Goal: Check status: Check status

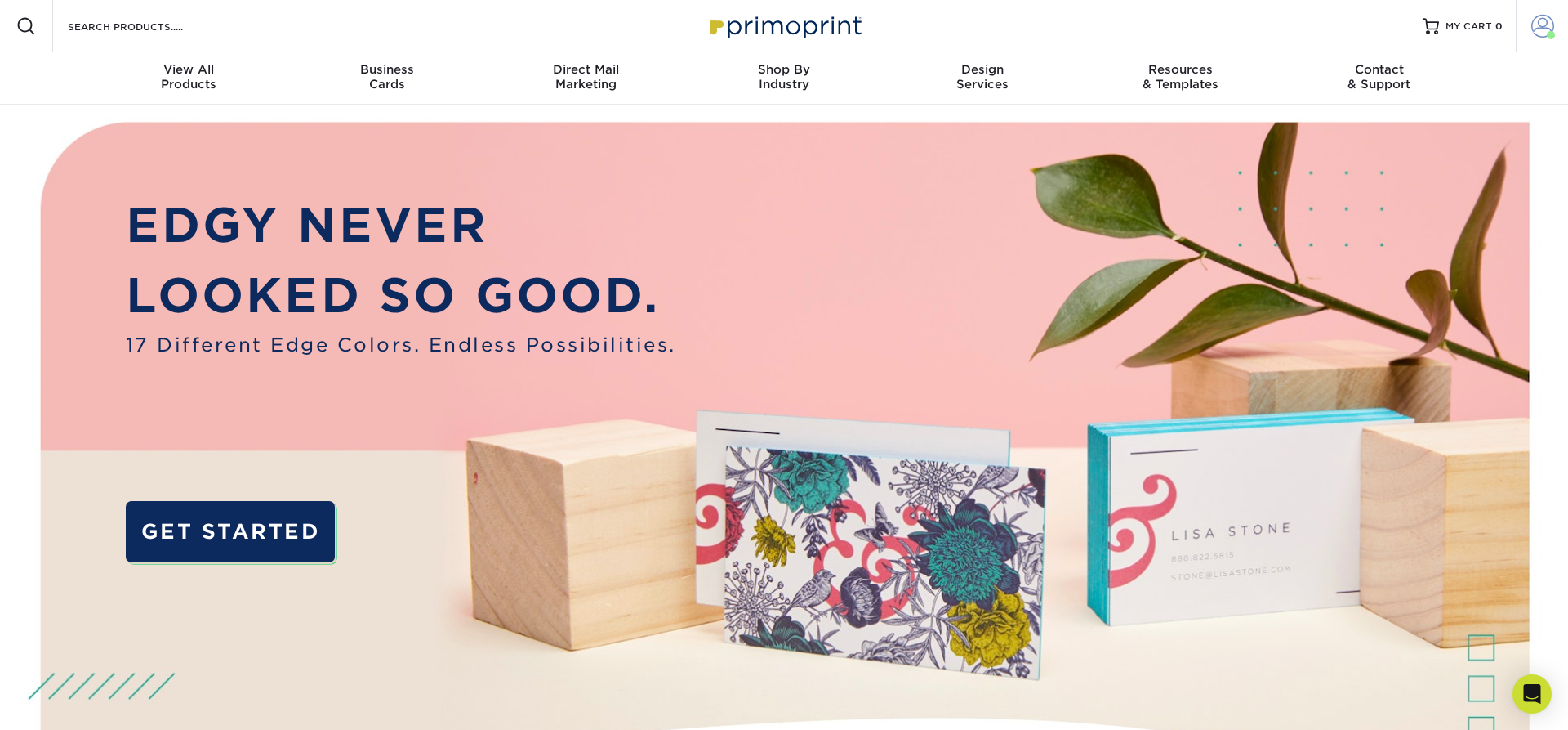
click at [1544, 26] on span at bounding box center [1542, 26] width 23 height 23
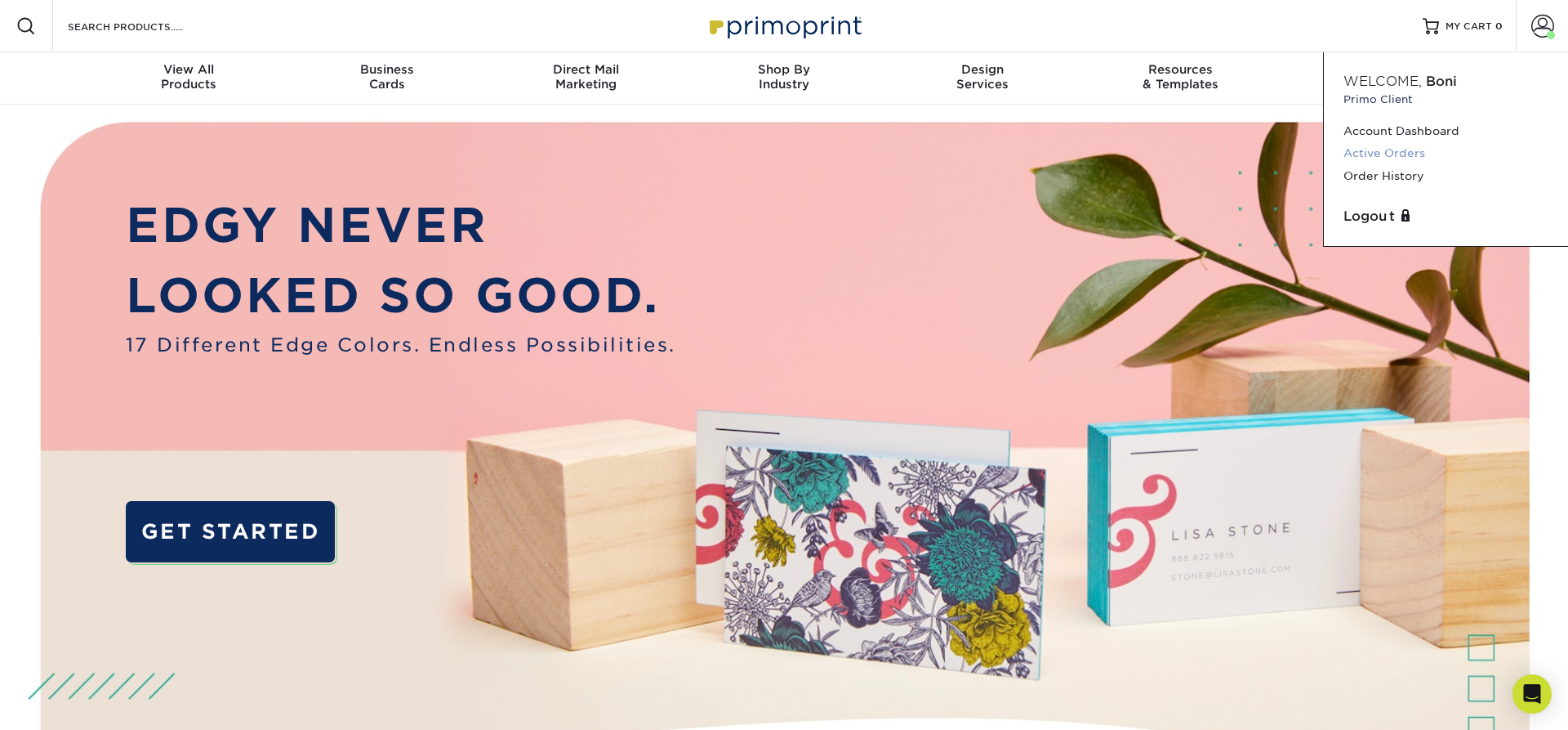
click at [1380, 154] on link "Active Orders" at bounding box center [1446, 153] width 205 height 22
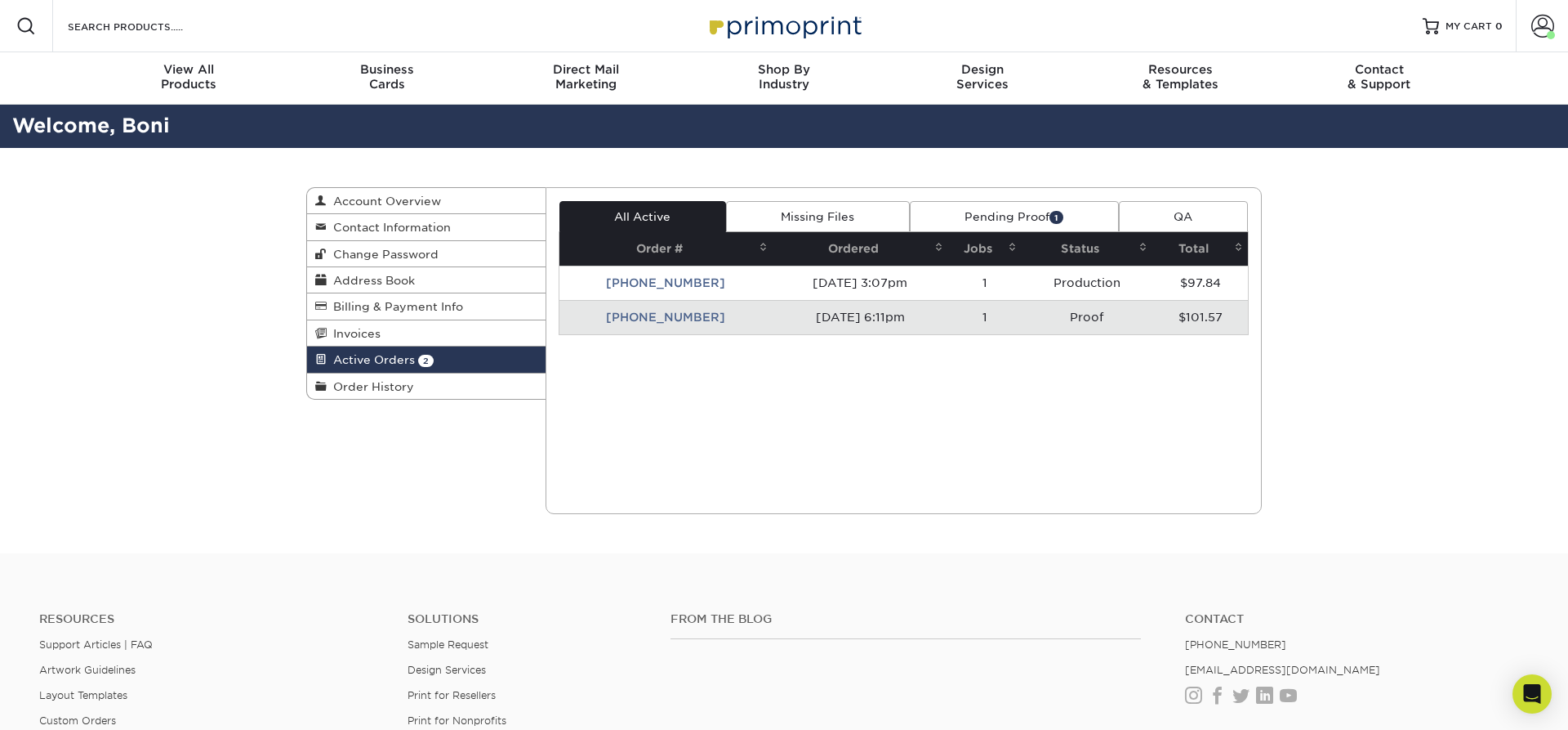
click at [649, 316] on td "[PHONE_NUMBER]" at bounding box center [666, 317] width 214 height 35
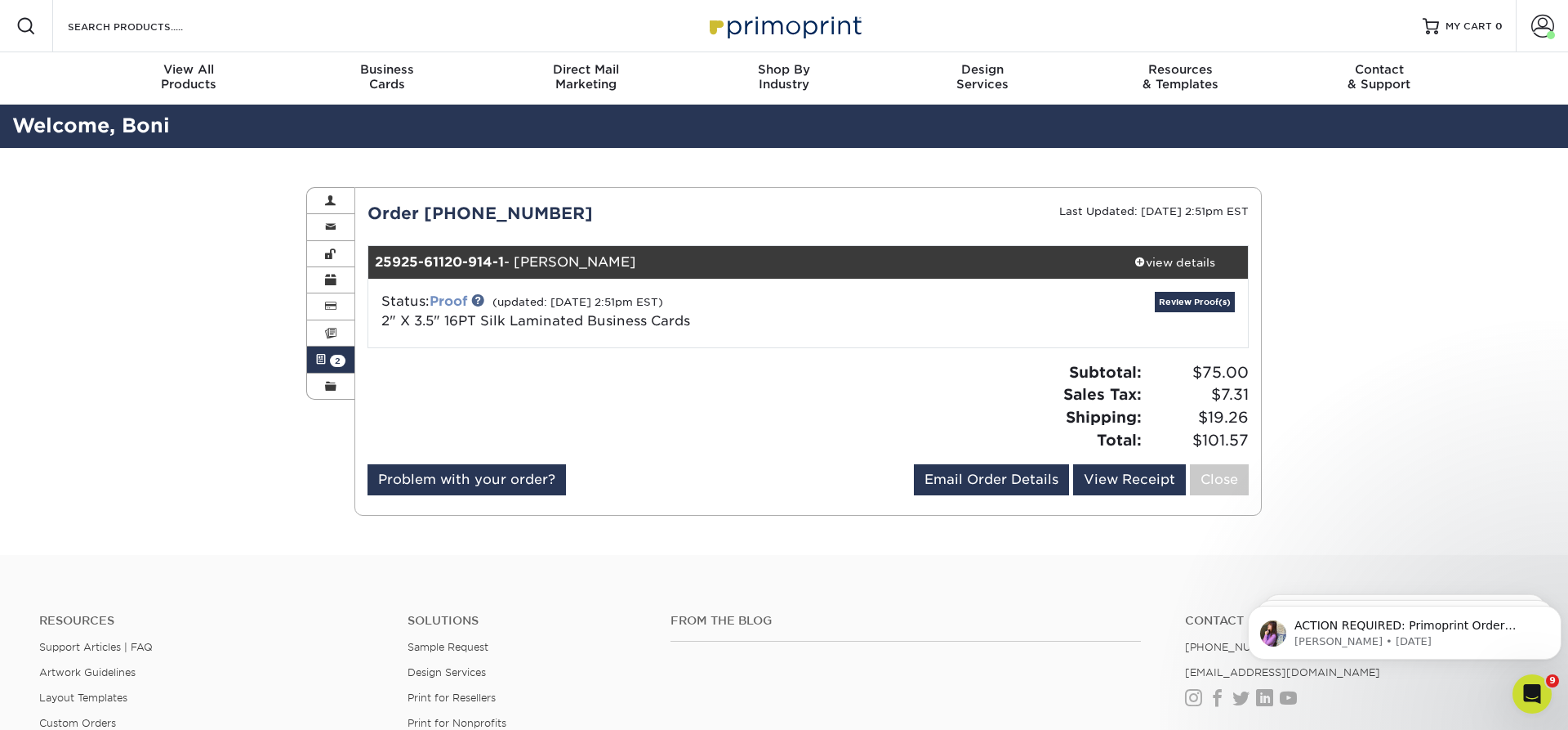
click at [457, 302] on link "Proof" at bounding box center [448, 301] width 38 height 16
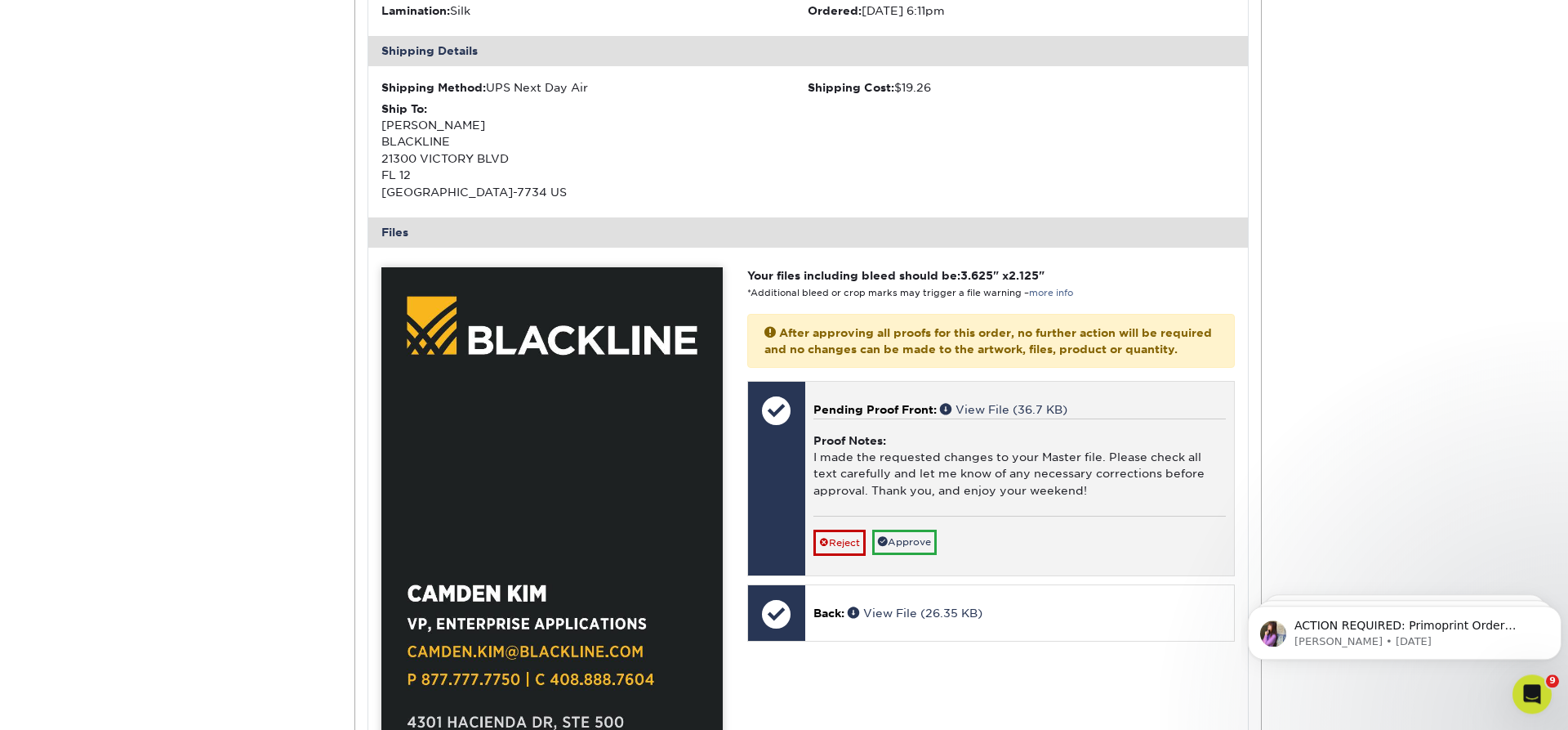
scroll to position [584, 0]
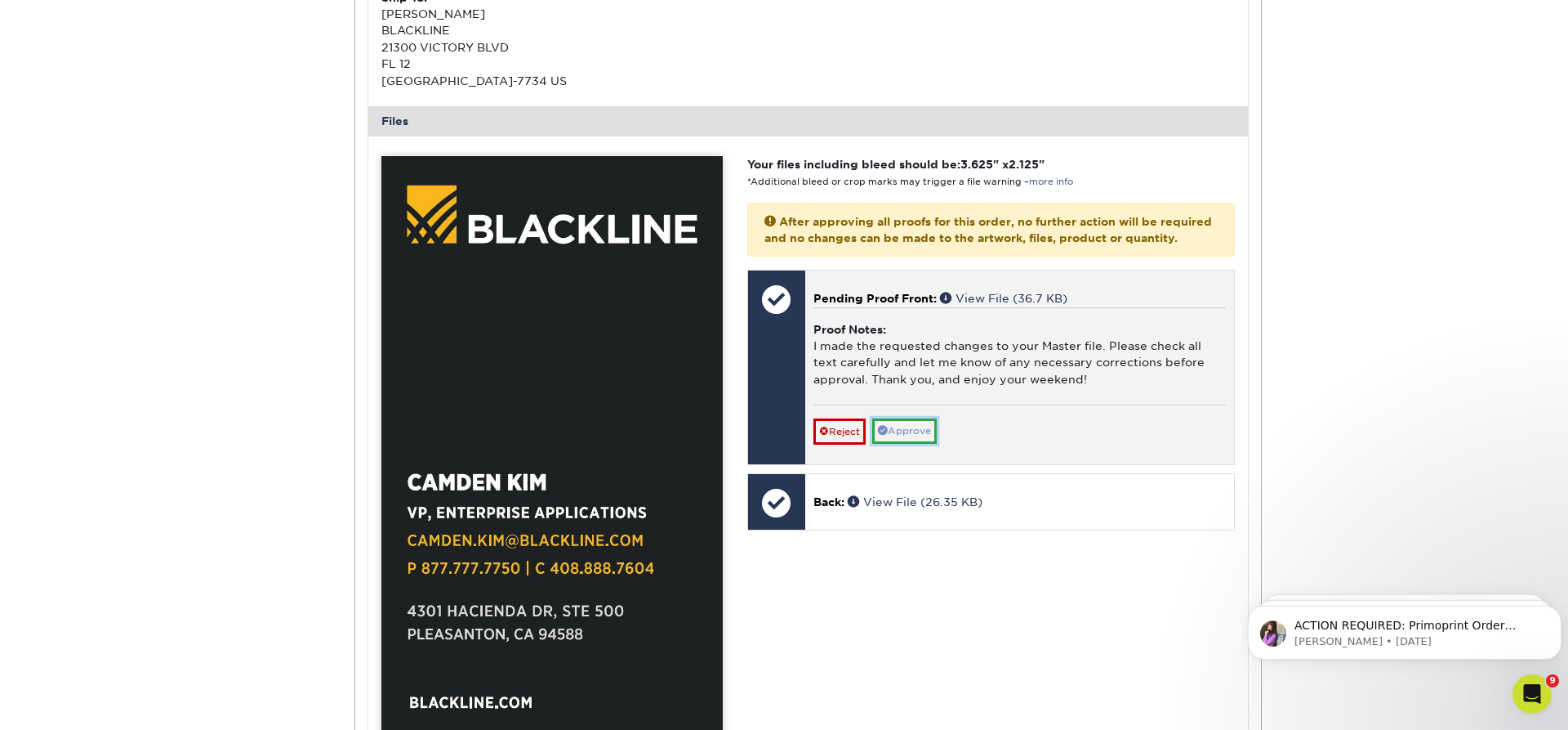
click at [912, 442] on link "Approve" at bounding box center [904, 431] width 65 height 25
